Goal: Information Seeking & Learning: Learn about a topic

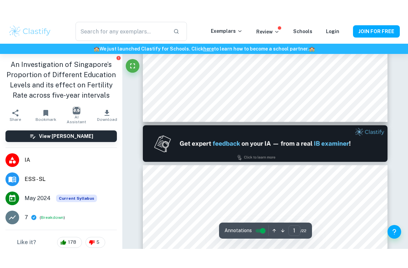
scroll to position [252, 0]
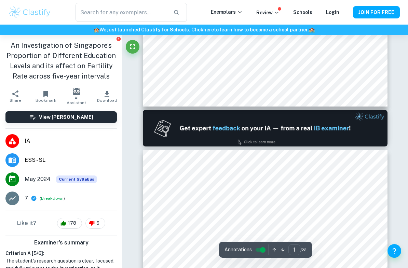
click at [67, 195] on div "7 ( Breakdown )" at bounding box center [71, 198] width 92 height 8
click at [66, 180] on span "Current Syllabus" at bounding box center [76, 179] width 41 height 8
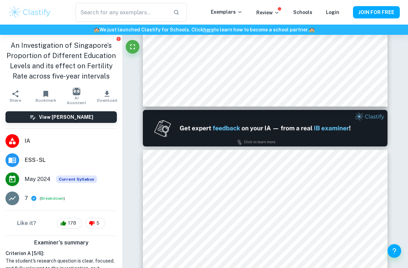
click at [65, 175] on span "Current Syllabus" at bounding box center [76, 179] width 41 height 8
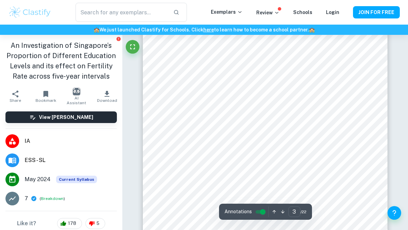
scroll to position [835, 0]
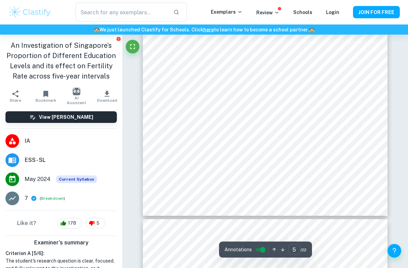
type input "6"
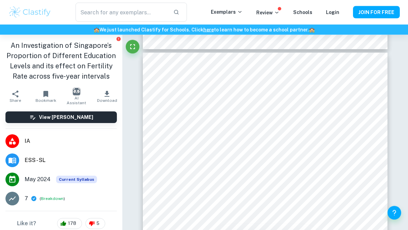
scroll to position [1669, 0]
click at [279, 111] on div at bounding box center [246, 110] width 121 height 9
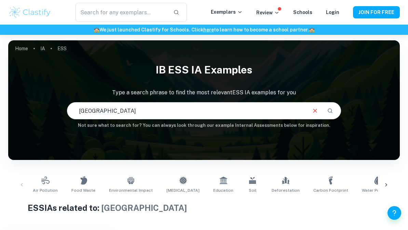
scroll to position [178, 0]
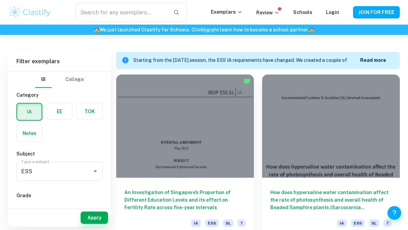
click at [200, 105] on div at bounding box center [185, 125] width 138 height 103
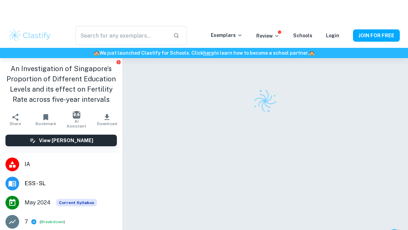
scroll to position [35, 0]
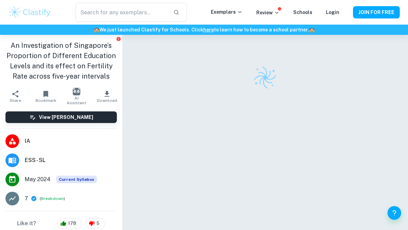
scroll to position [35, 0]
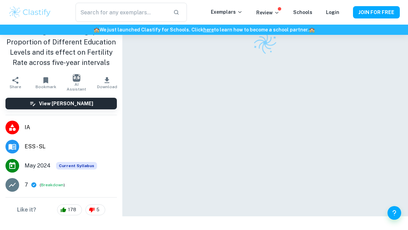
click at [160, 164] on div at bounding box center [265, 108] width 244 height 216
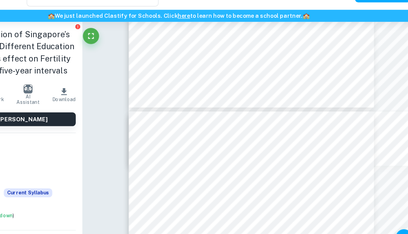
scroll to position [817, 0]
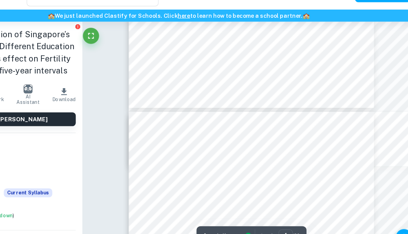
type input "3"
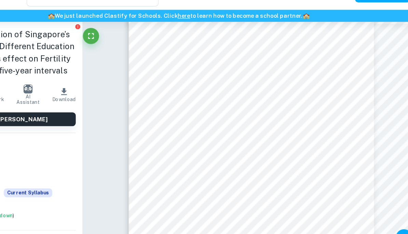
scroll to position [632, 0]
